Goal: Transaction & Acquisition: Purchase product/service

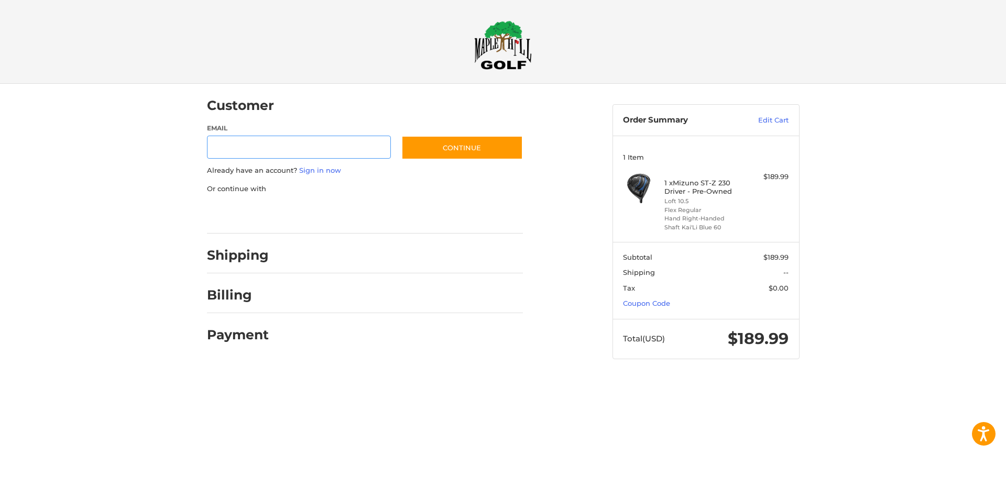
click at [265, 152] on input "Email" at bounding box center [299, 148] width 184 height 24
type input "**********"
click at [458, 147] on button "Continue" at bounding box center [462, 148] width 122 height 24
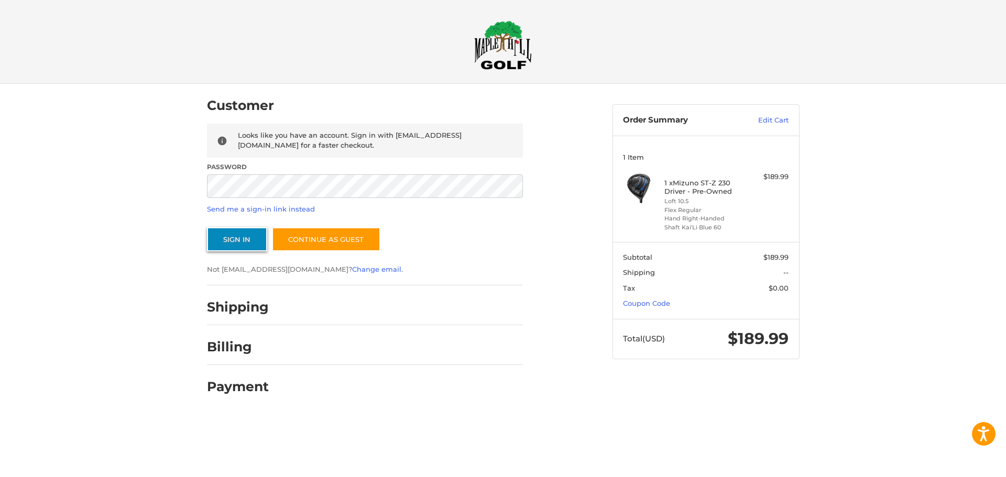
click at [232, 238] on button "Sign In" at bounding box center [237, 239] width 60 height 24
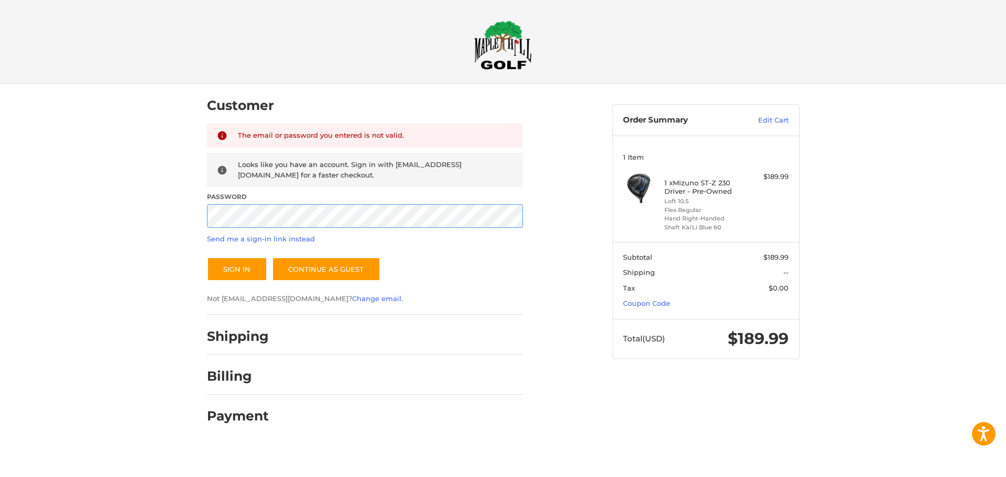
click at [0, 198] on div "Customer Returning Customer The email or password you entered is not valid. Loo…" at bounding box center [503, 264] width 1006 height 360
click at [207, 257] on button "Sign In" at bounding box center [237, 269] width 60 height 24
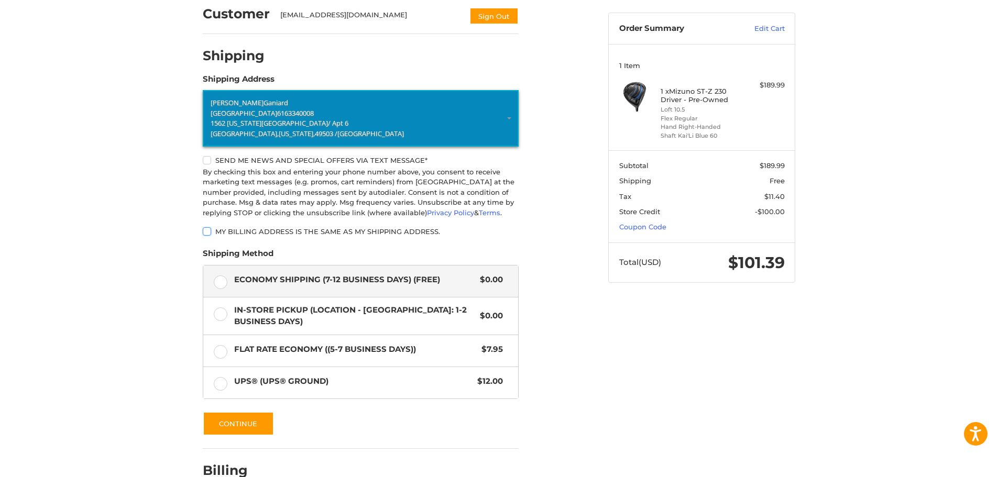
scroll to position [153, 0]
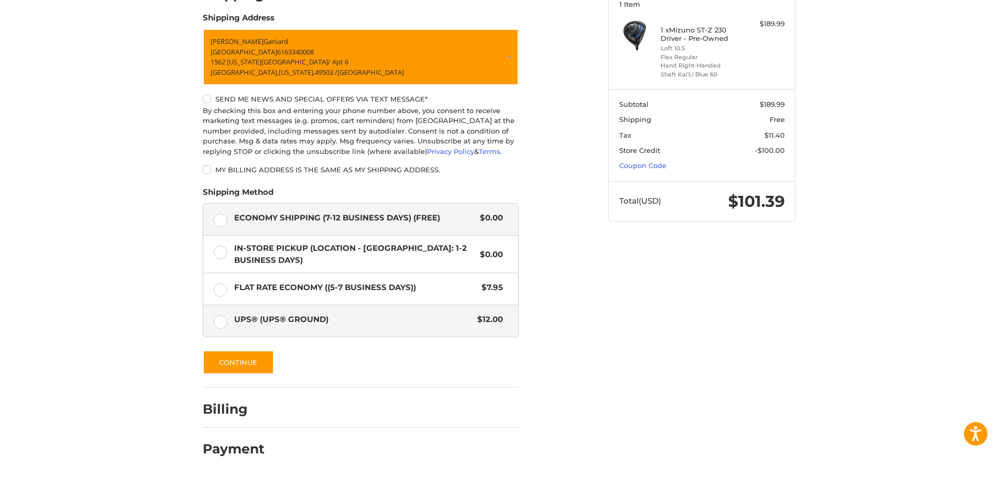
click at [217, 322] on label "UPS® (UPS® Ground) $12.00" at bounding box center [360, 320] width 315 height 31
click at [215, 320] on label "UPS® (UPS® Ground) $12.00" at bounding box center [360, 320] width 315 height 31
click at [207, 169] on label "My billing address is the same as my shipping address." at bounding box center [361, 170] width 316 height 8
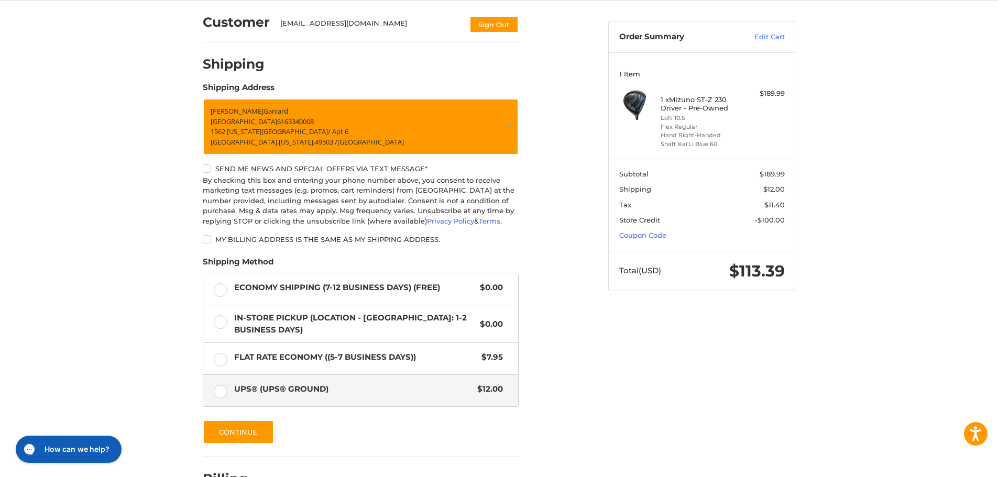
scroll to position [0, 0]
